Goal: Contribute content: Contribute content

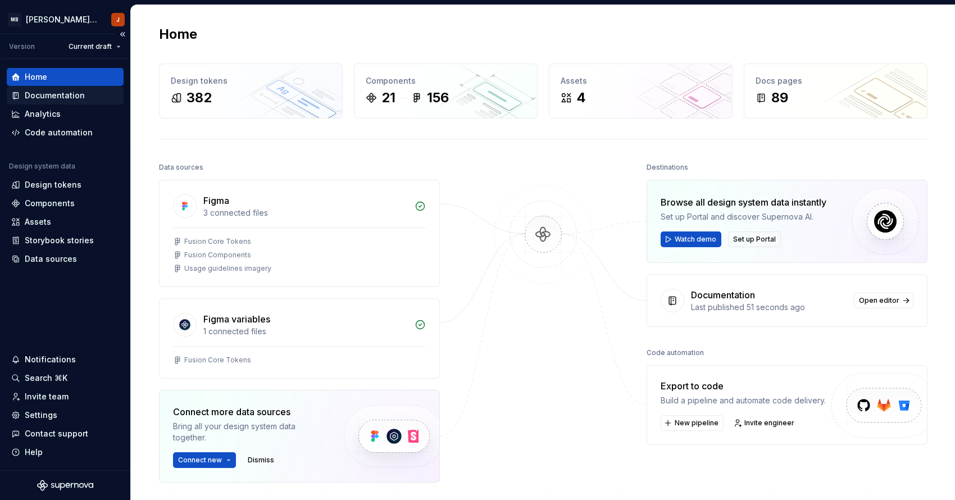
click at [62, 96] on div "Documentation" at bounding box center [55, 95] width 60 height 11
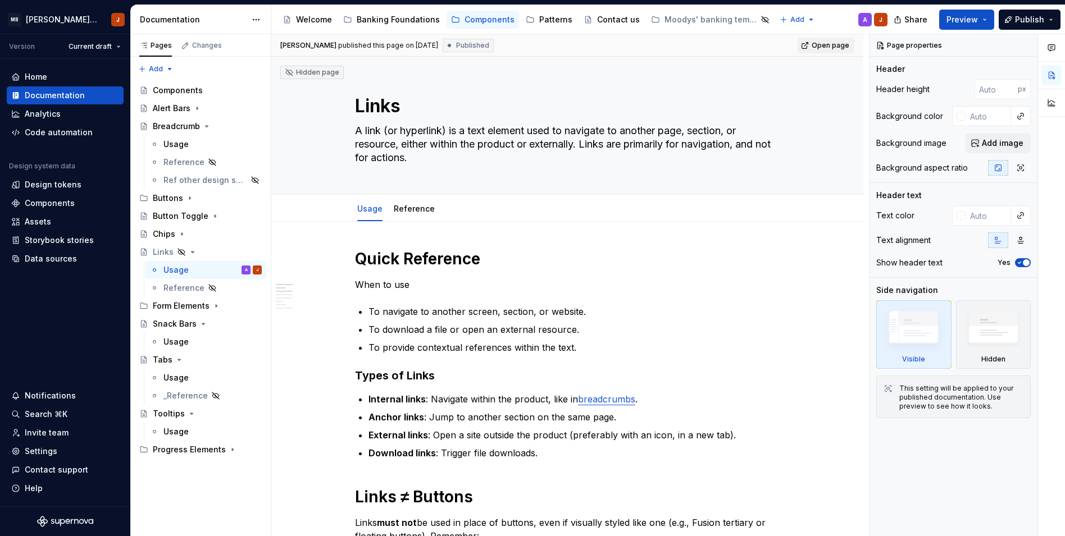
click at [840, 45] on span "Open page" at bounding box center [831, 45] width 38 height 9
click at [954, 19] on button "Preview" at bounding box center [966, 20] width 55 height 20
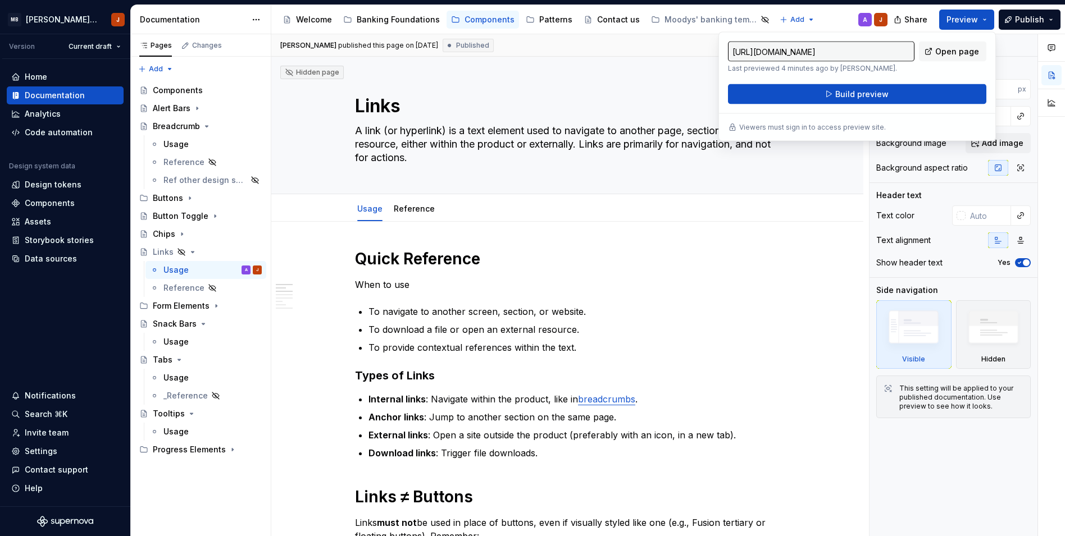
click at [829, 26] on div "Accessibility guide for tree Page tree. Navigate the tree with the arrow keys. …" at bounding box center [583, 19] width 625 height 29
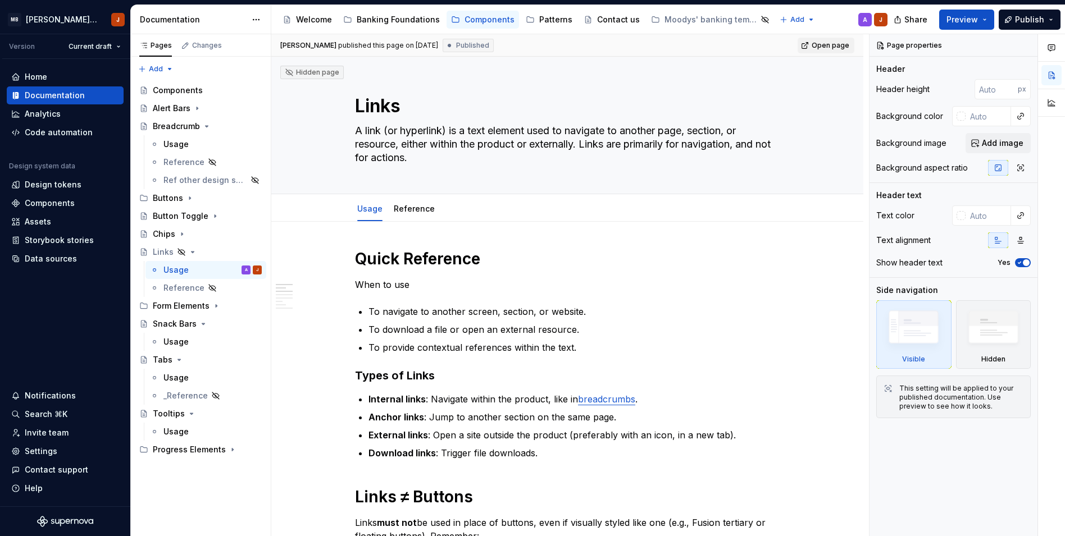
click at [830, 48] on span "Open page" at bounding box center [831, 45] width 38 height 9
click at [954, 21] on button "Preview" at bounding box center [966, 20] width 55 height 20
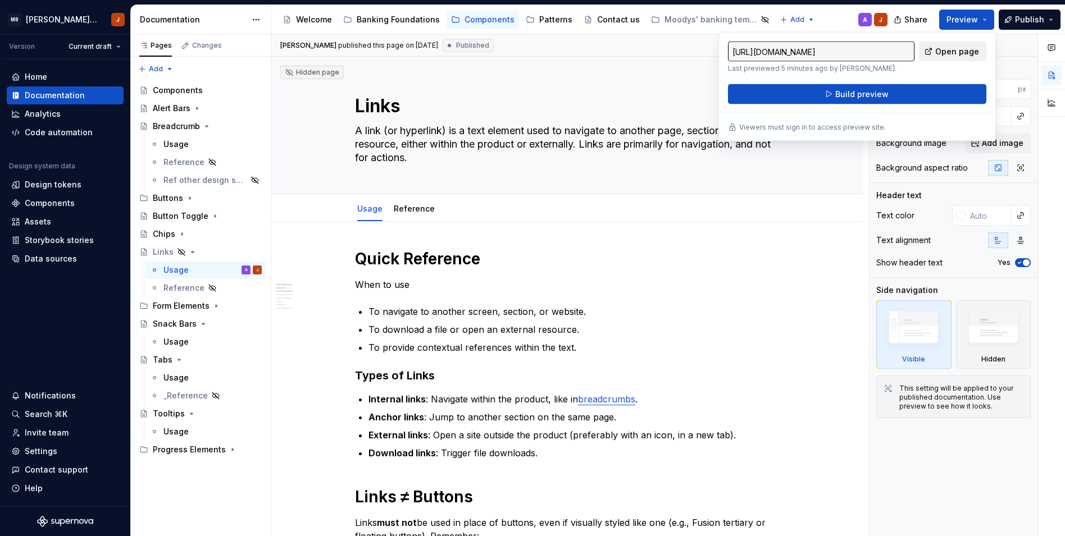
click at [951, 54] on span "Open page" at bounding box center [957, 51] width 44 height 11
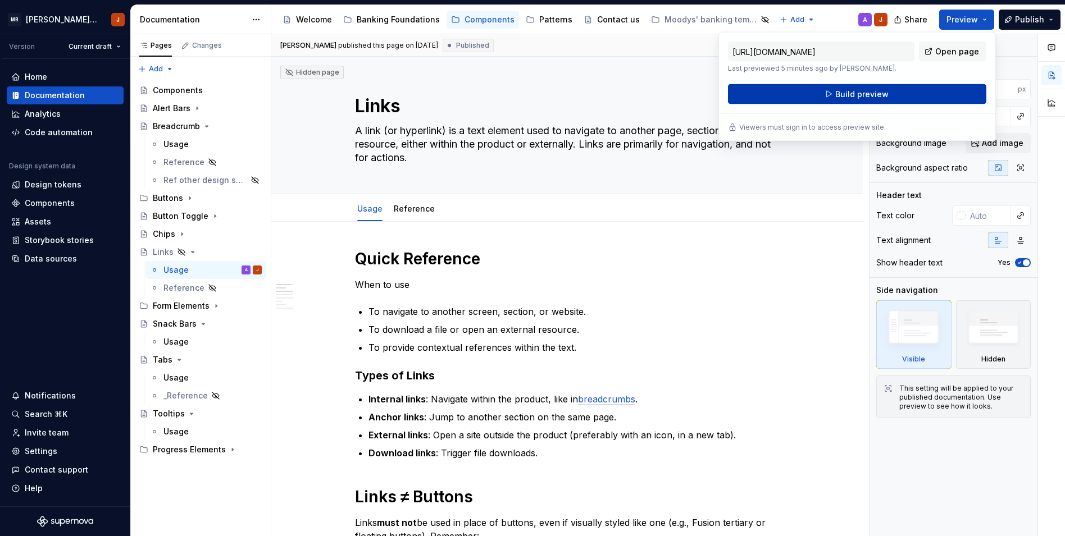
click at [884, 91] on span "Build preview" at bounding box center [861, 94] width 53 height 11
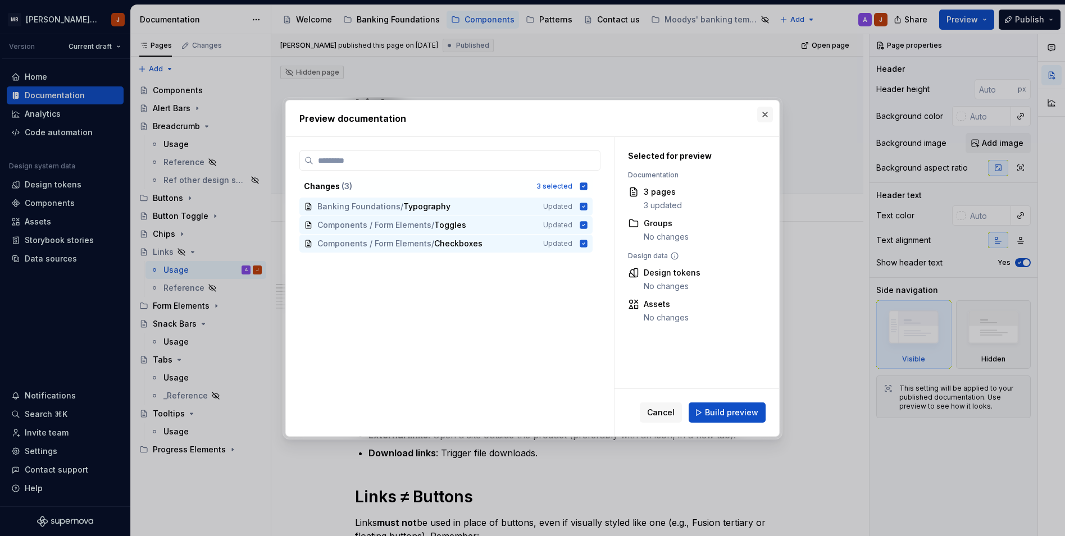
click at [767, 109] on button "button" at bounding box center [765, 115] width 16 height 16
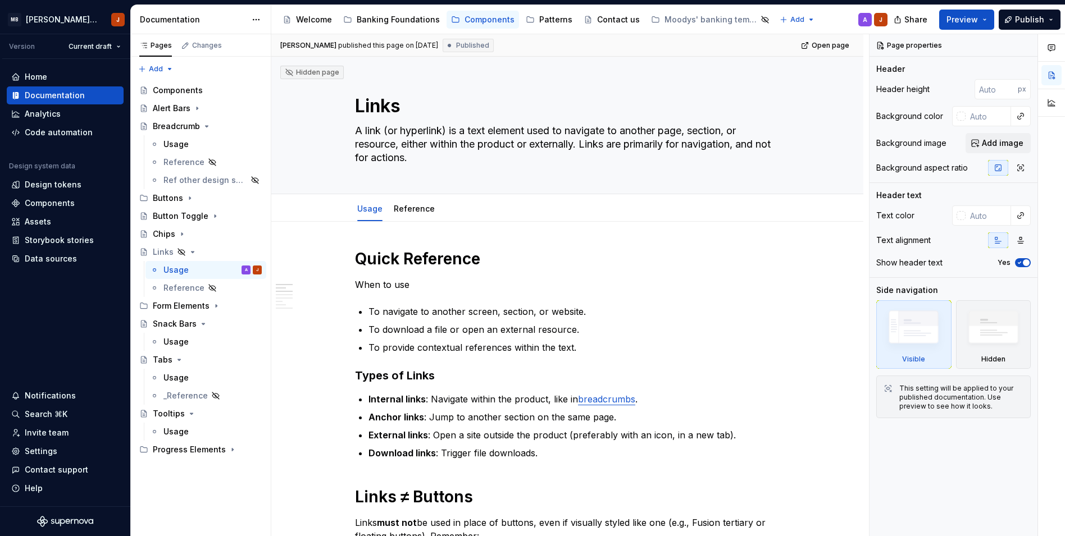
click at [747, 47] on div "[PERSON_NAME] published this page on [DATE] Published Open page" at bounding box center [567, 45] width 592 height 22
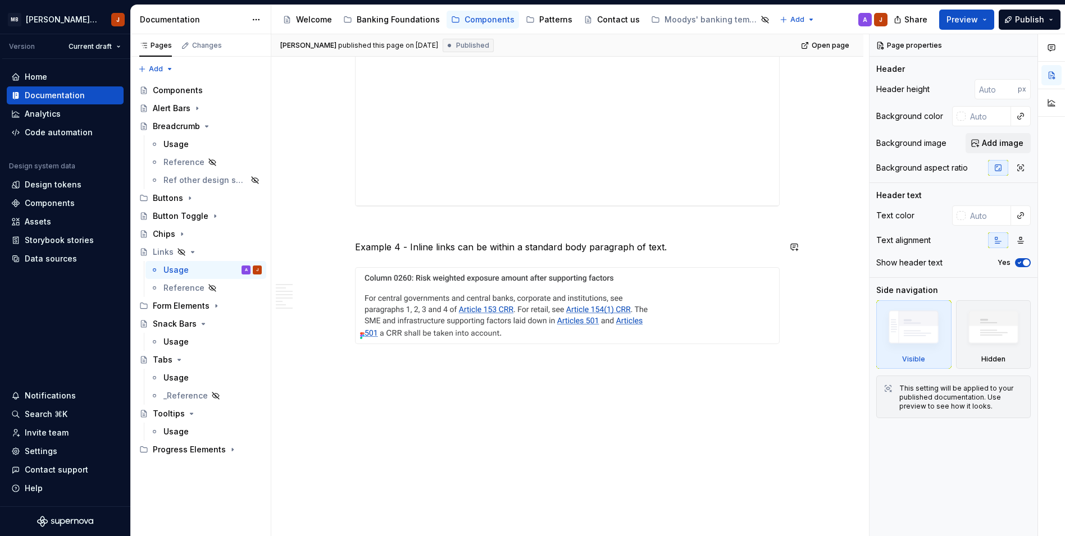
scroll to position [2569, 0]
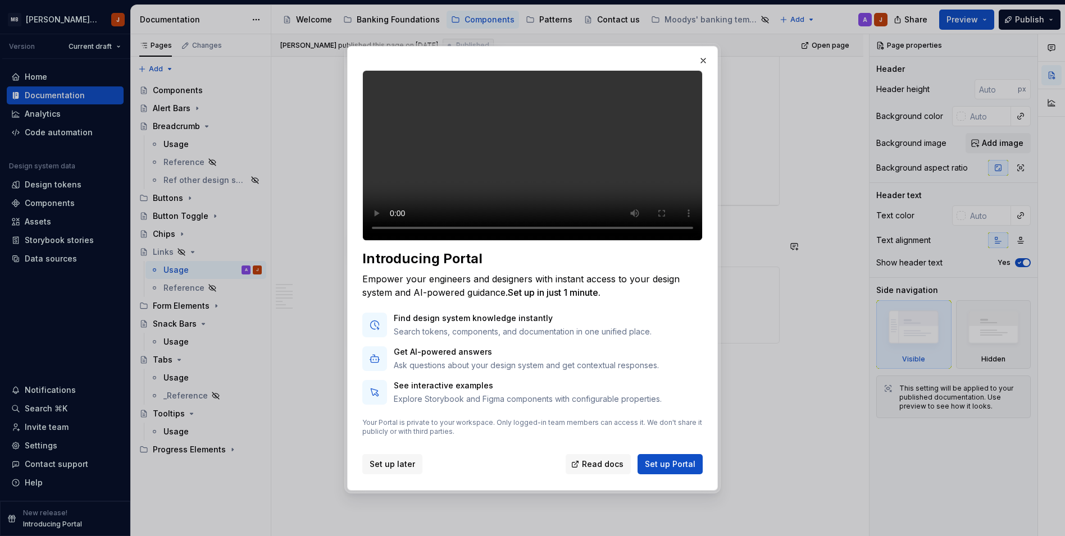
click at [405, 470] on span "Set up later" at bounding box center [392, 464] width 45 height 11
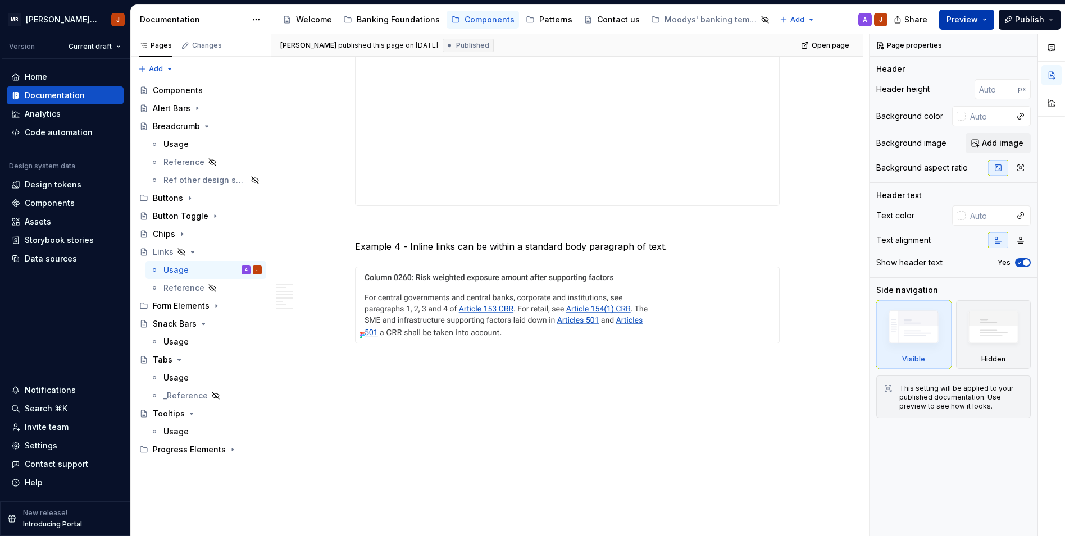
click at [954, 21] on span "Preview" at bounding box center [961, 19] width 31 height 11
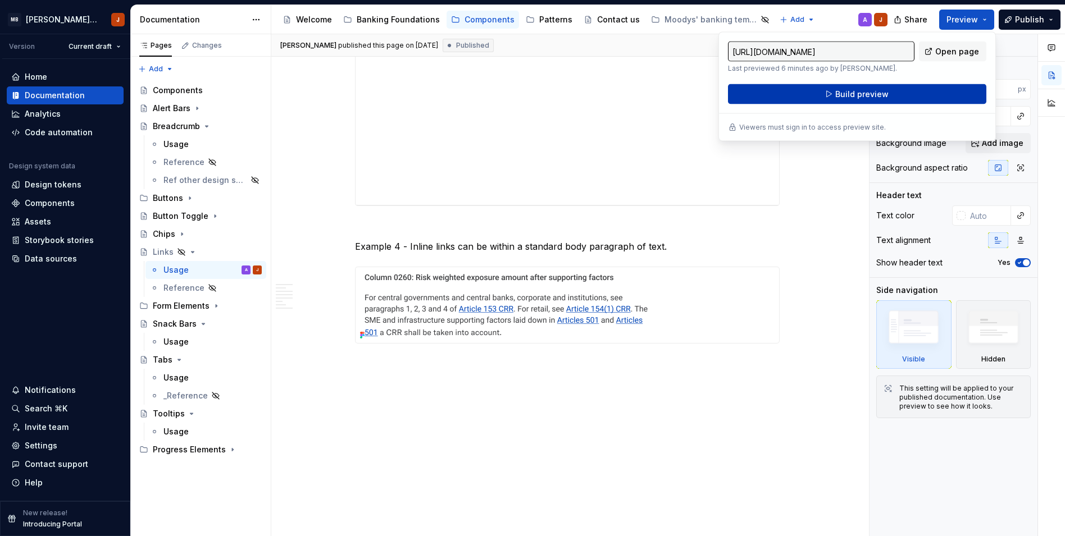
click at [846, 95] on span "Build preview" at bounding box center [861, 94] width 53 height 11
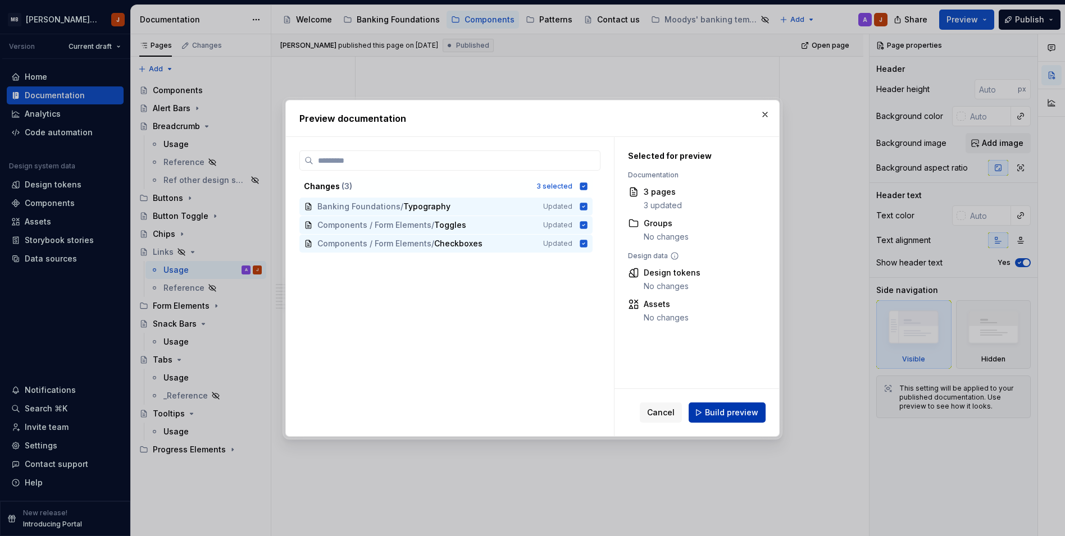
click at [726, 410] on span "Build preview" at bounding box center [731, 412] width 53 height 11
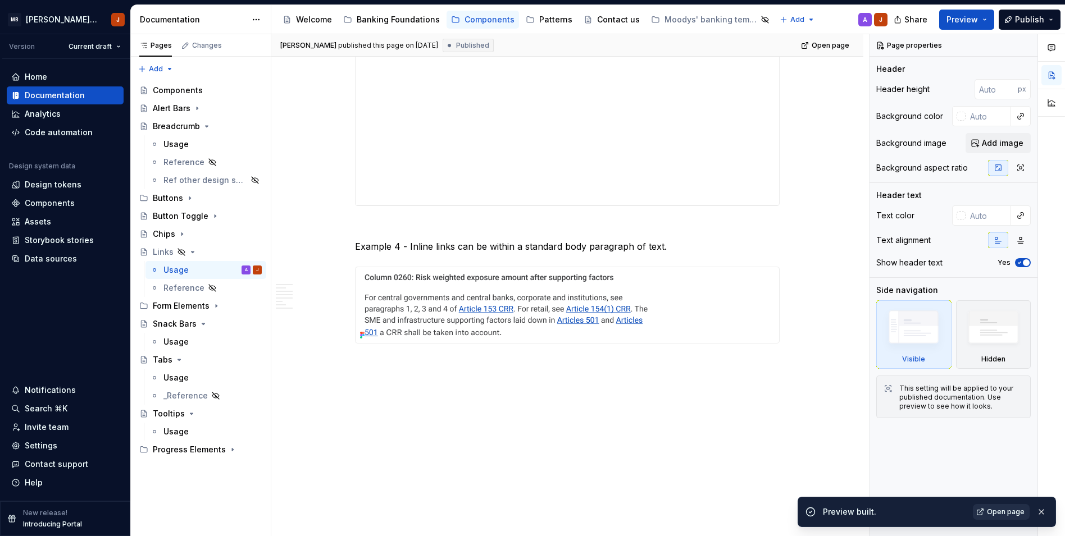
click at [954, 499] on link "Open page" at bounding box center [1001, 512] width 57 height 16
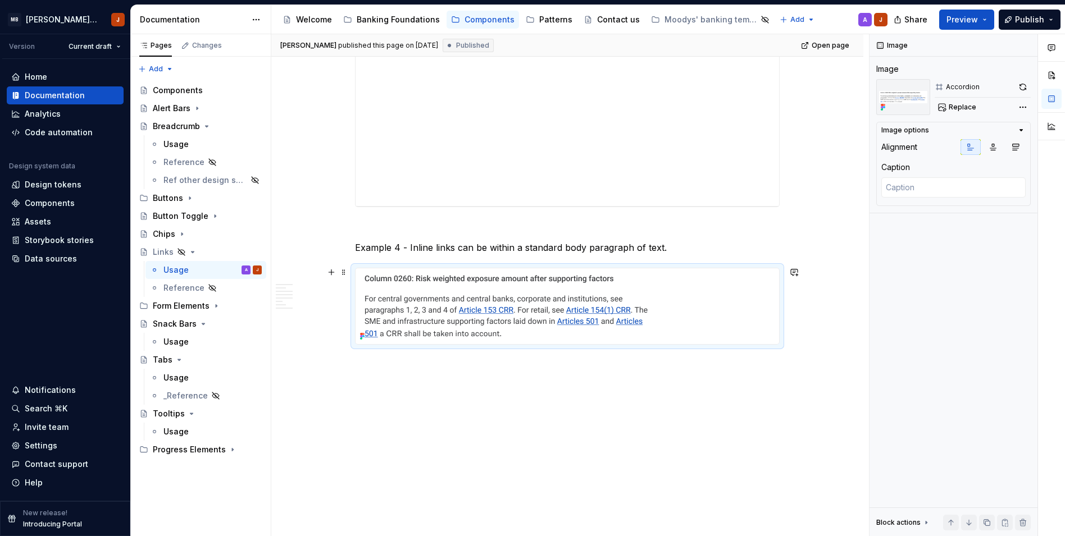
click at [477, 335] on img at bounding box center [508, 306] width 305 height 76
click at [555, 313] on img at bounding box center [508, 306] width 305 height 76
click at [954, 107] on span "Replace" at bounding box center [963, 107] width 28 height 9
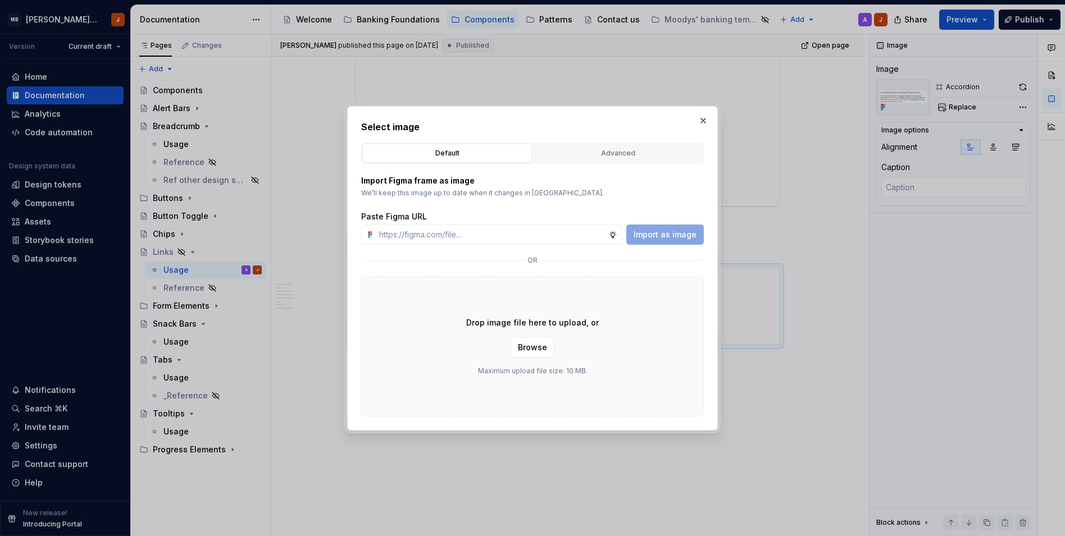
click at [697, 131] on h2 "Select image" at bounding box center [532, 126] width 343 height 13
click at [704, 122] on button "button" at bounding box center [703, 121] width 16 height 16
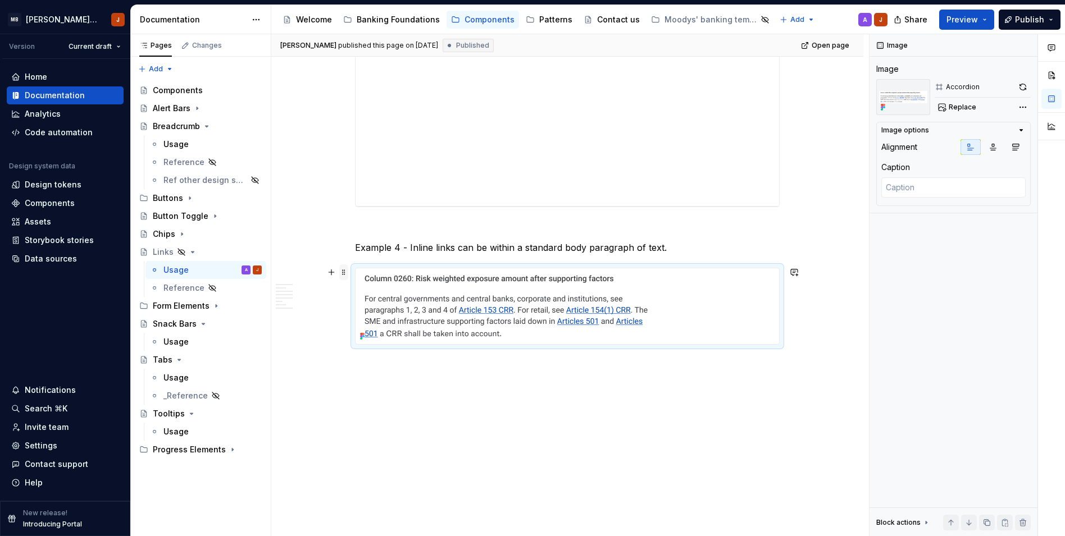
click at [343, 271] on span at bounding box center [343, 273] width 9 height 16
click at [602, 317] on img at bounding box center [508, 306] width 305 height 76
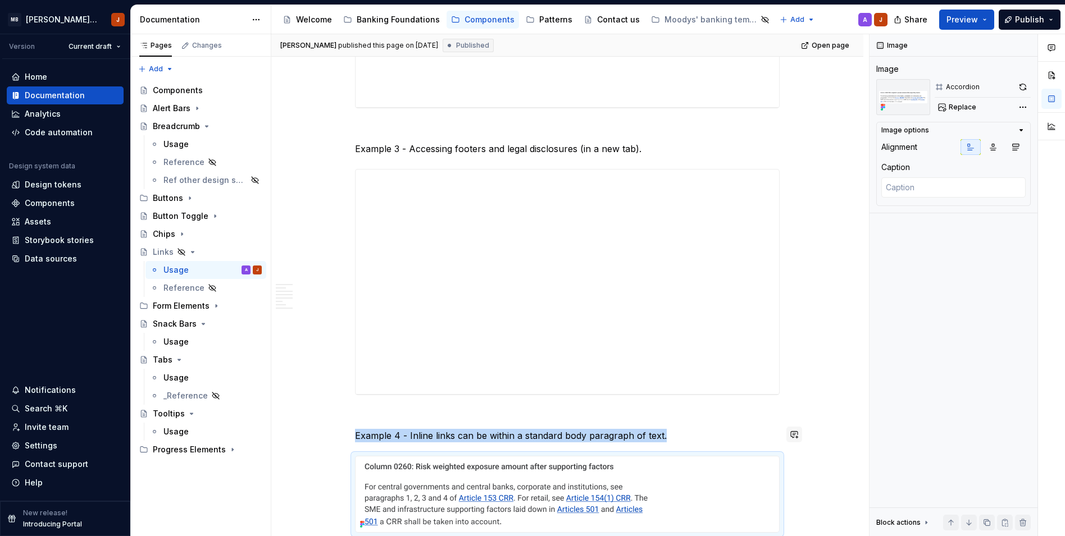
scroll to position [2577, 0]
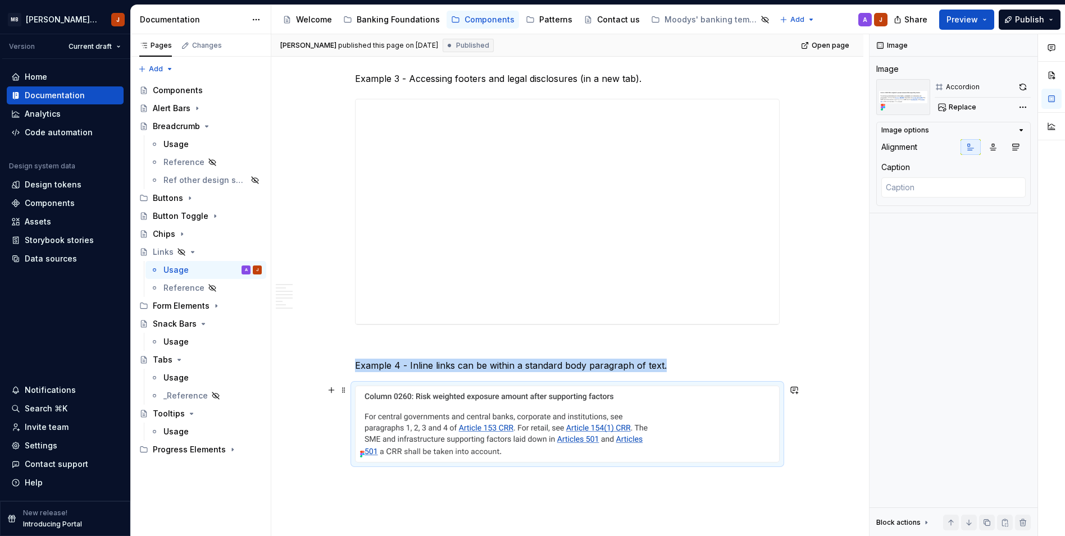
scroll to position [2286, 0]
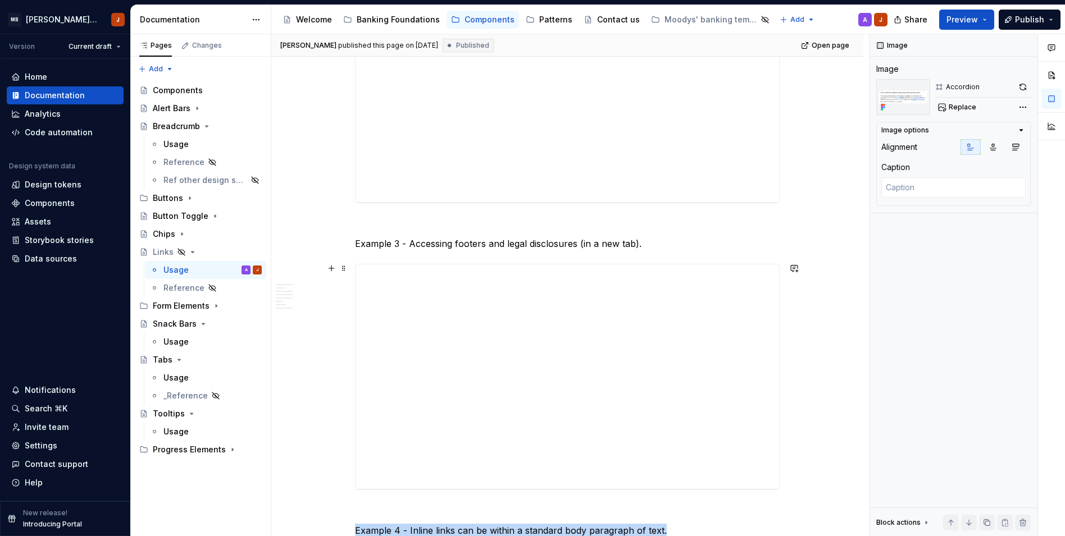
click at [803, 322] on div "[PERSON_NAME] published this page on [DATE] Published Open page Hidden page Lin…" at bounding box center [570, 285] width 598 height 503
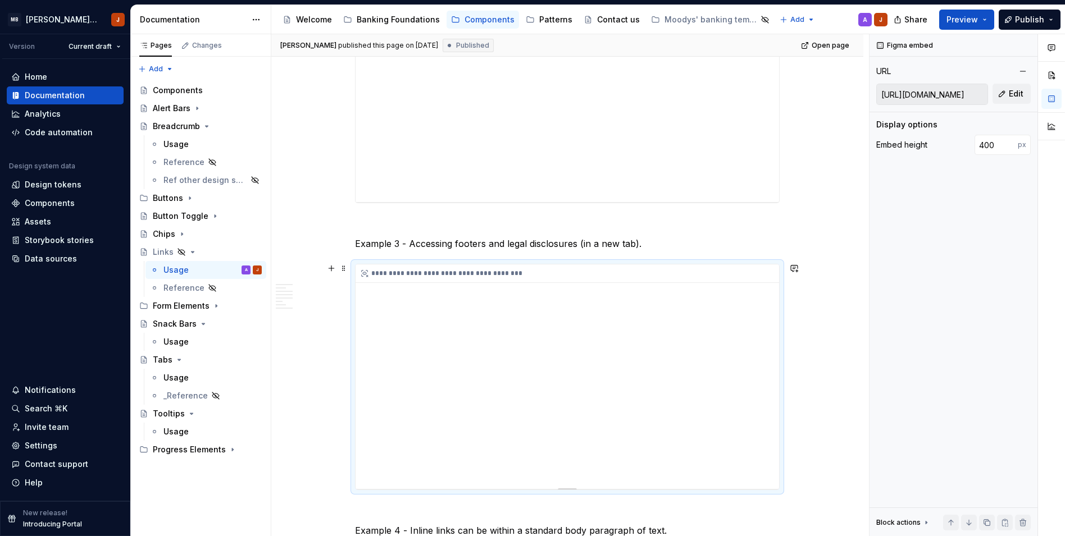
click at [730, 333] on div "**********" at bounding box center [568, 377] width 424 height 225
click at [914, 98] on input "[URL][DOMAIN_NAME]" at bounding box center [932, 94] width 111 height 20
click at [932, 283] on div "Figma embed URL [URL][DOMAIN_NAME] Edit Display options Embed height 400 px Blo…" at bounding box center [954, 285] width 168 height 503
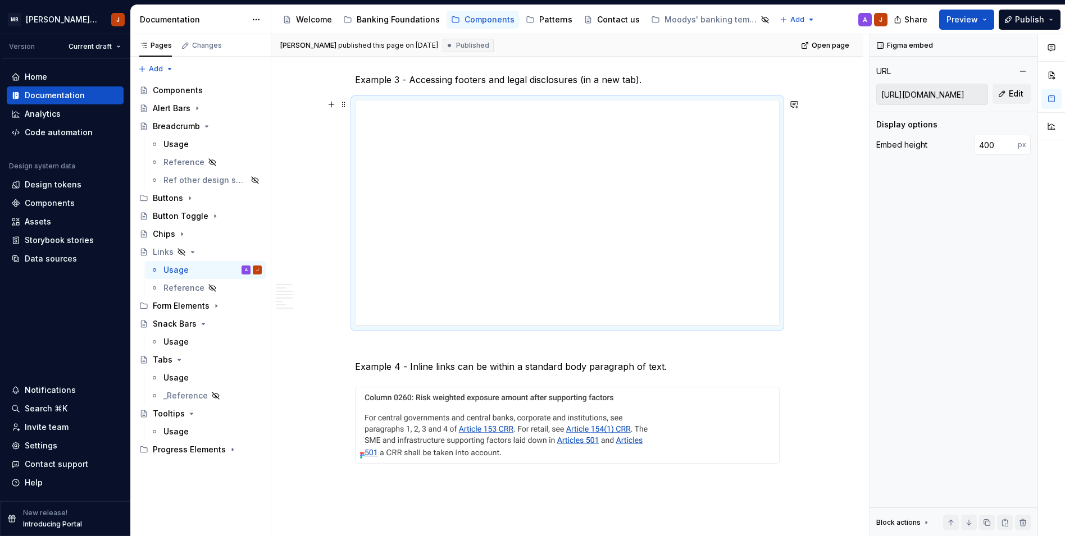
scroll to position [2483, 0]
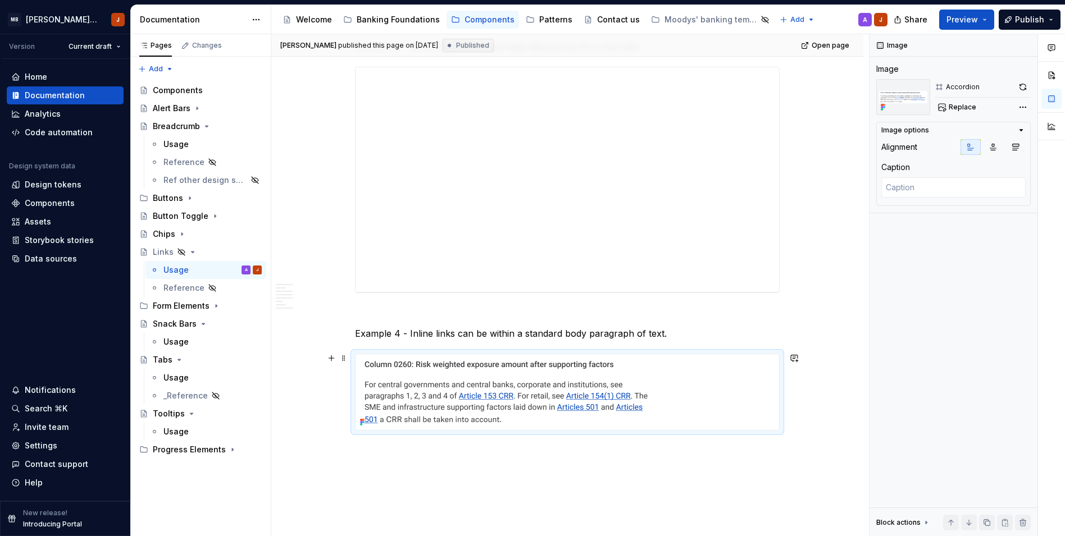
click at [768, 391] on div at bounding box center [568, 392] width 424 height 76
click at [448, 381] on img at bounding box center [508, 392] width 305 height 76
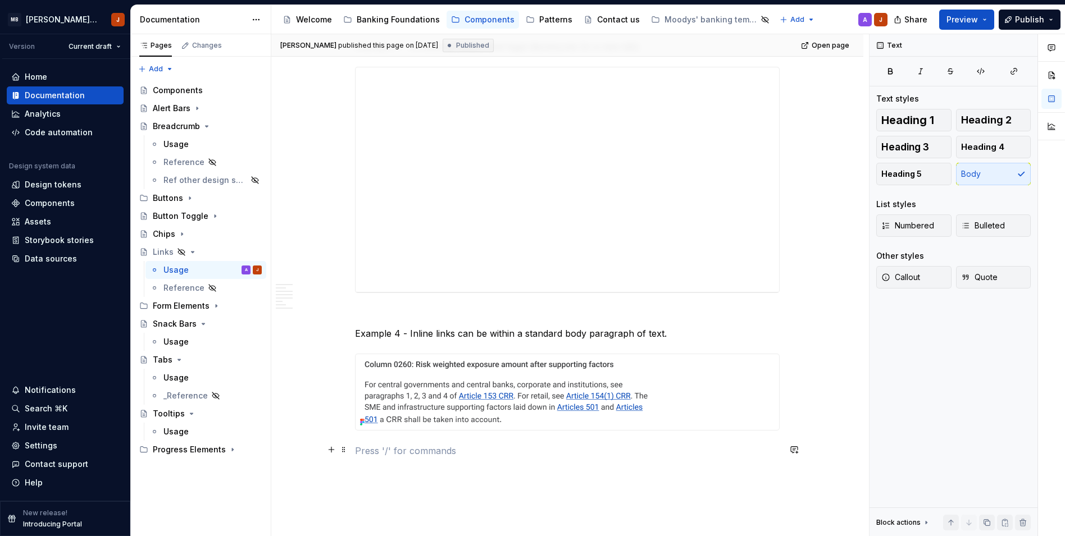
click at [416, 451] on p at bounding box center [567, 450] width 425 height 13
type textarea "*"
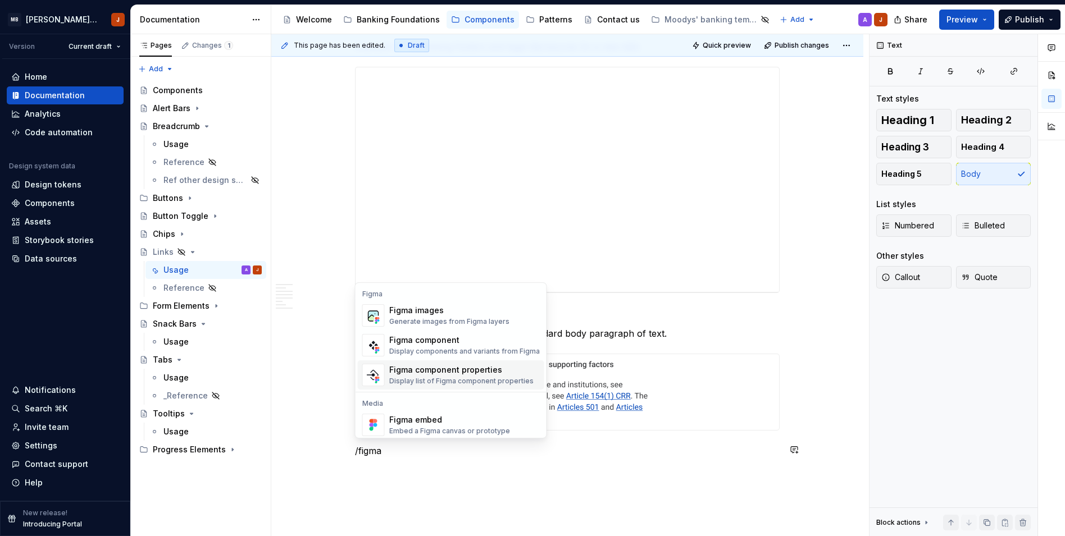
scroll to position [34, 0]
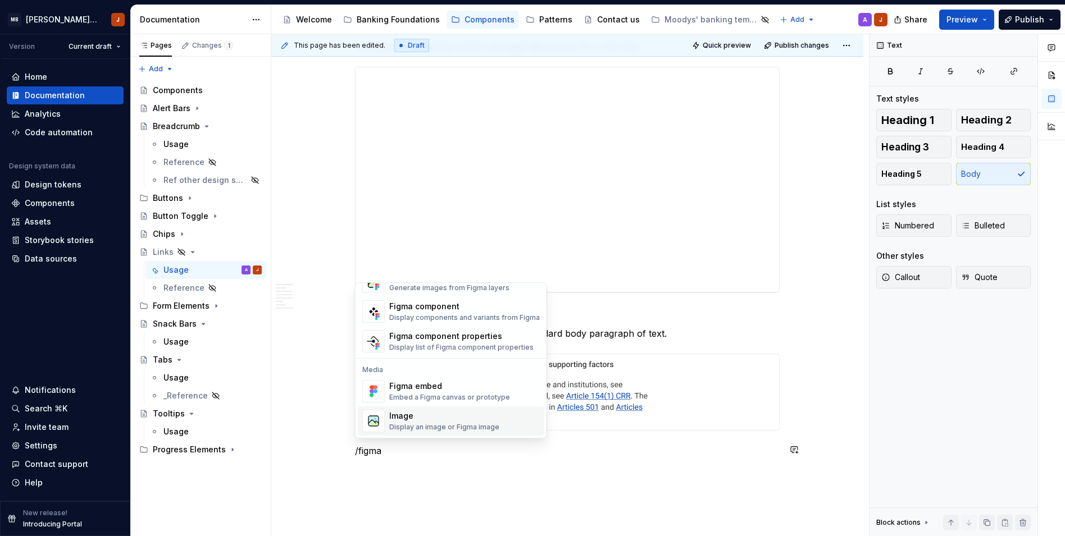
click at [434, 418] on div "Image" at bounding box center [444, 416] width 110 height 11
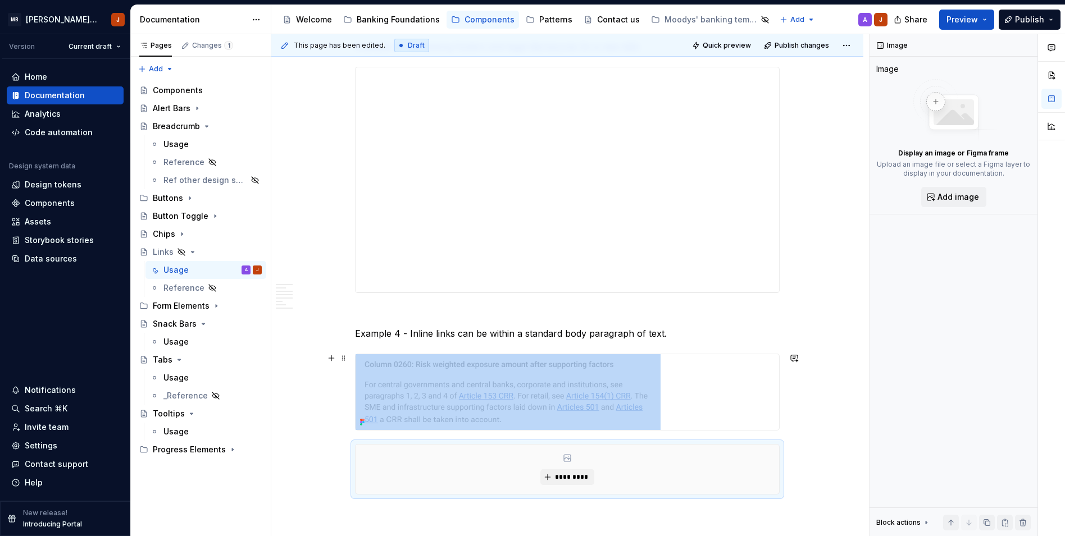
click at [580, 402] on img at bounding box center [508, 392] width 305 height 76
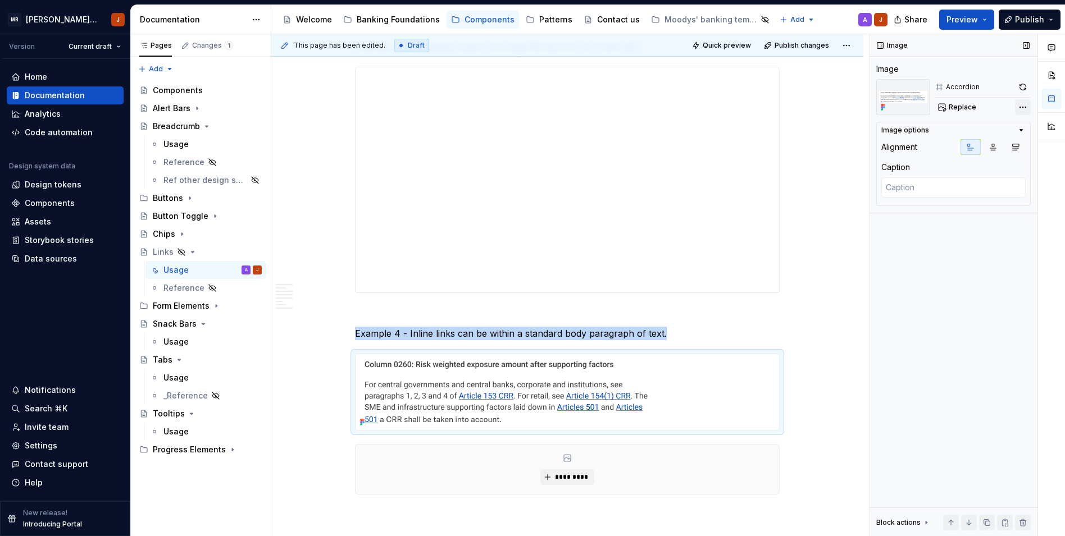
click at [954, 108] on div "Comments Open comments No comments yet Select ‘Comment’ from the block context …" at bounding box center [967, 285] width 195 height 503
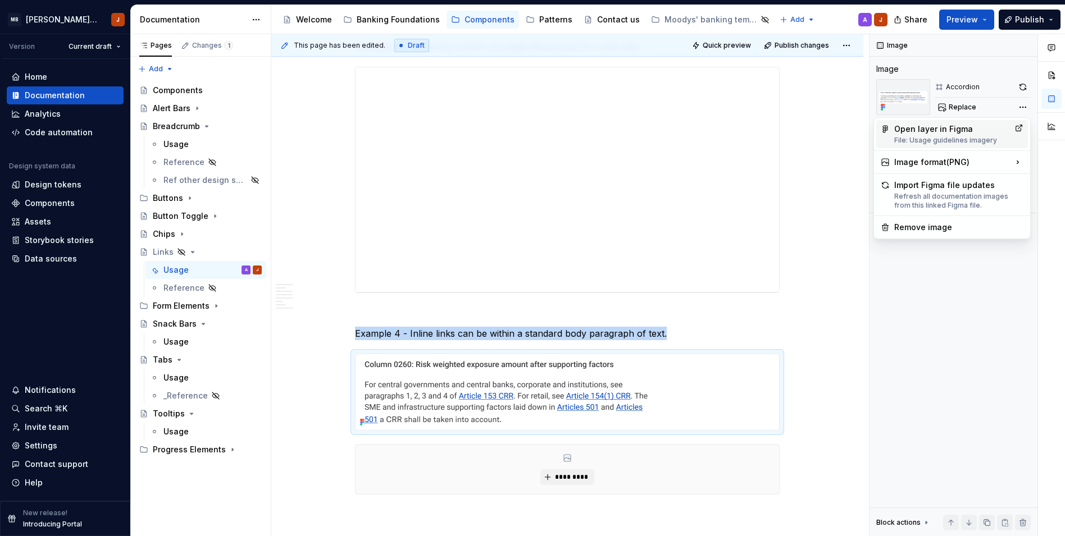
click at [954, 131] on div "Open layer in Figma File: Usage guidelines imagery" at bounding box center [952, 134] width 116 height 21
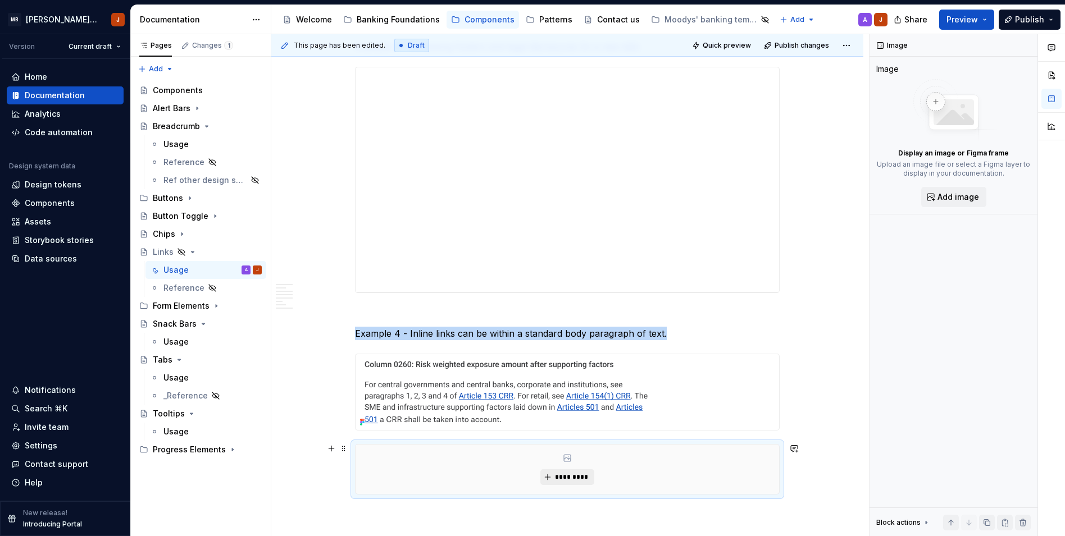
click at [579, 478] on span "*********" at bounding box center [571, 477] width 34 height 9
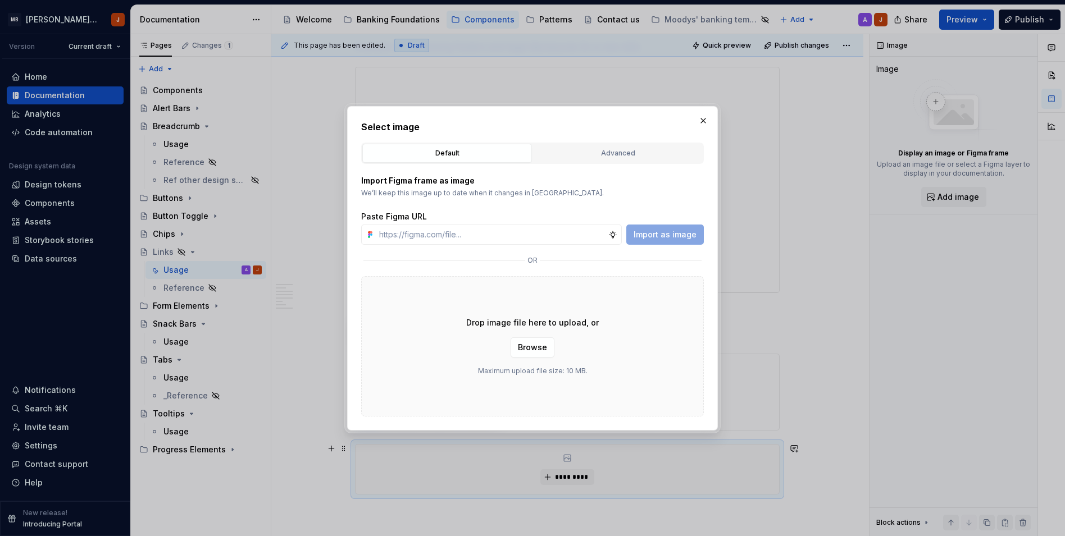
type textarea "*"
click at [506, 235] on input "text" at bounding box center [492, 235] width 234 height 20
type input "[URL][DOMAIN_NAME]"
click at [651, 238] on span "Import as image" at bounding box center [665, 234] width 63 height 11
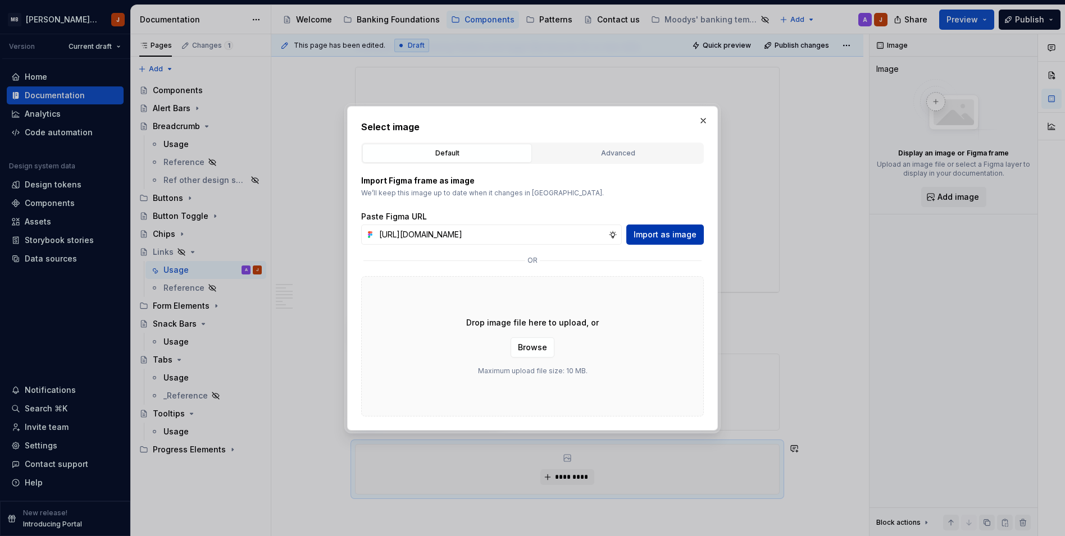
scroll to position [0, 0]
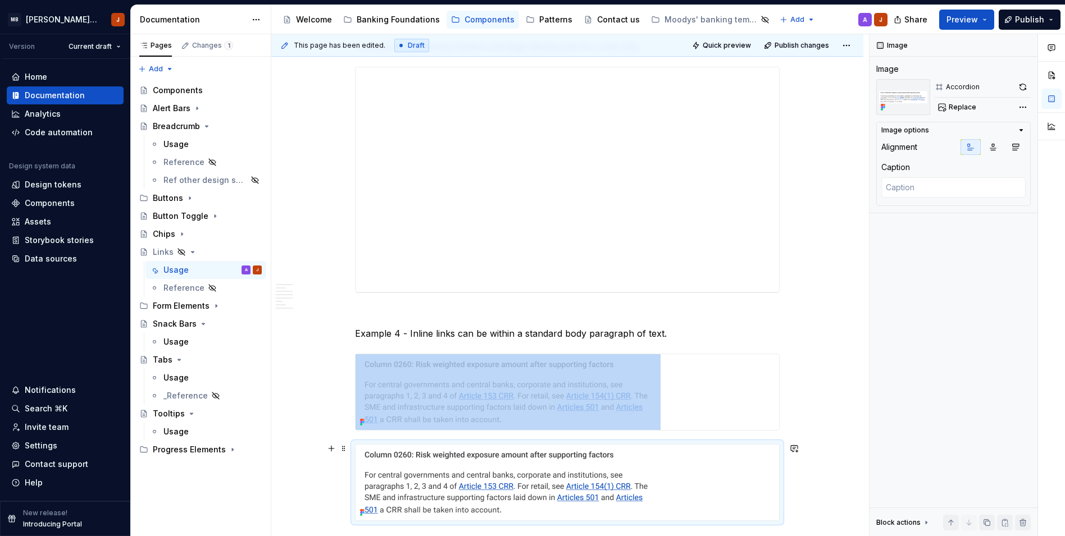
click at [625, 475] on img at bounding box center [508, 483] width 305 height 76
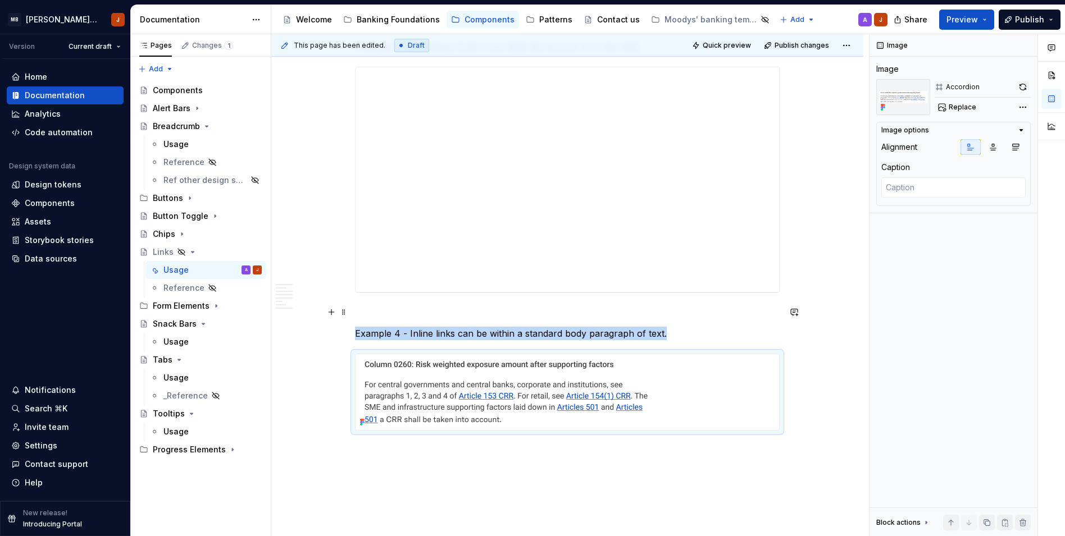
click at [796, 307] on button "button" at bounding box center [794, 312] width 16 height 16
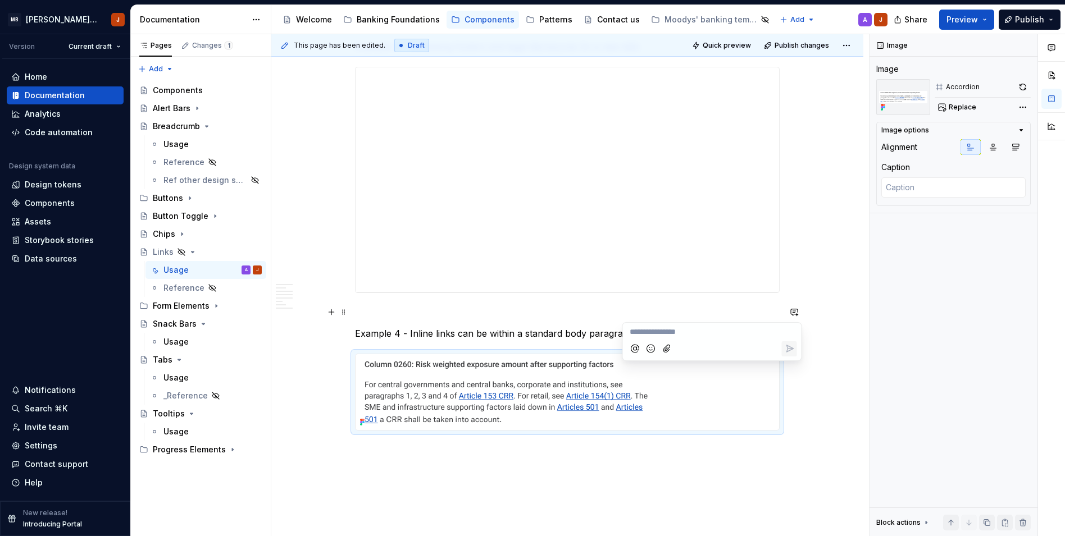
click at [779, 406] on div at bounding box center [567, 392] width 425 height 77
click at [513, 279] on div "**********" at bounding box center [568, 179] width 424 height 225
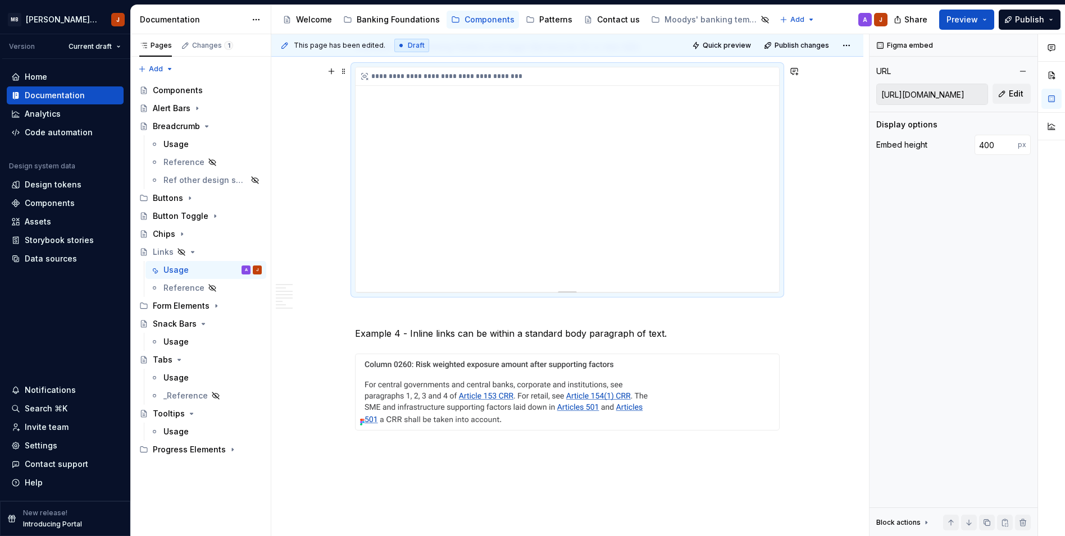
click at [482, 274] on div "**********" at bounding box center [568, 179] width 424 height 225
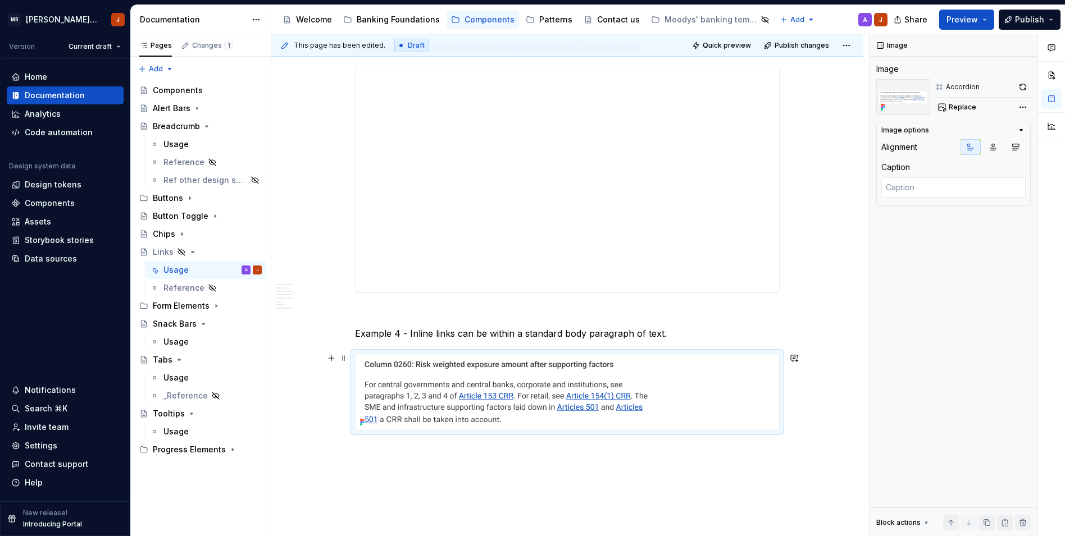
click at [684, 402] on div at bounding box center [568, 392] width 424 height 76
click at [389, 401] on img at bounding box center [508, 392] width 305 height 76
click at [655, 288] on div "**********" at bounding box center [568, 179] width 424 height 225
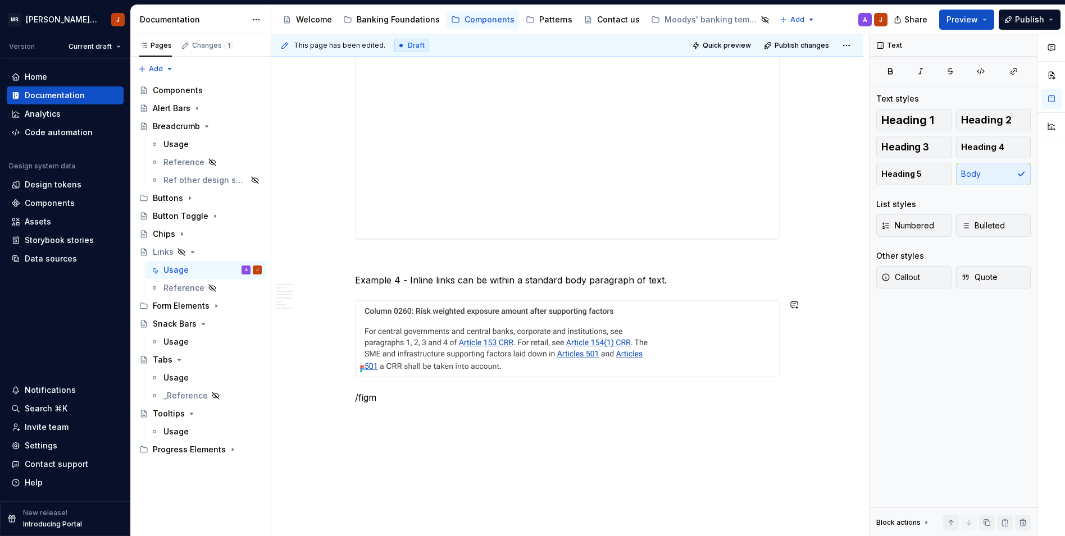
click at [575, 392] on p "/figm" at bounding box center [567, 397] width 425 height 13
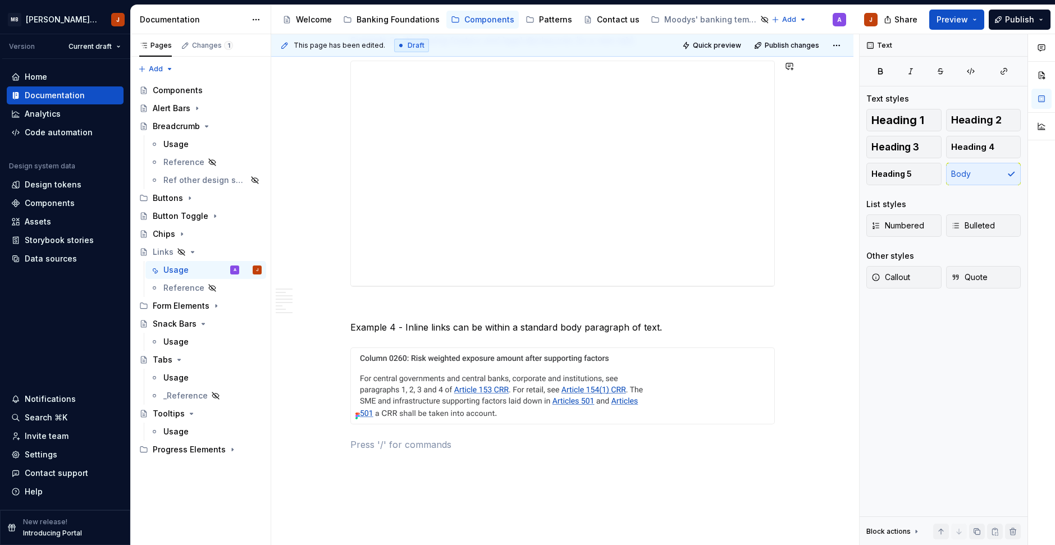
scroll to position [2625, 0]
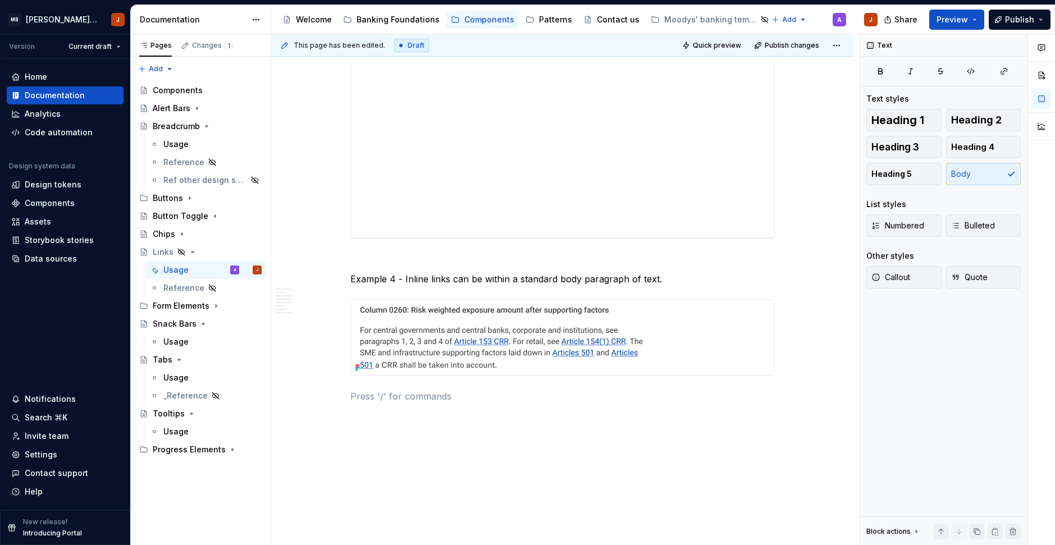
type textarea "*"
